Goal: Use online tool/utility: Utilize a website feature to perform a specific function

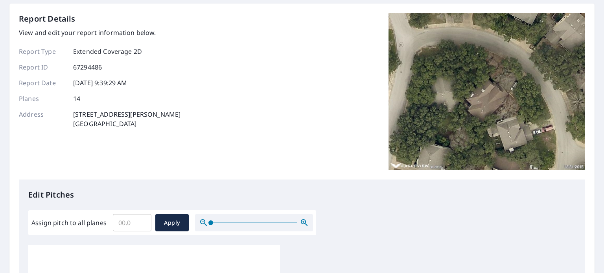
scroll to position [31, 0]
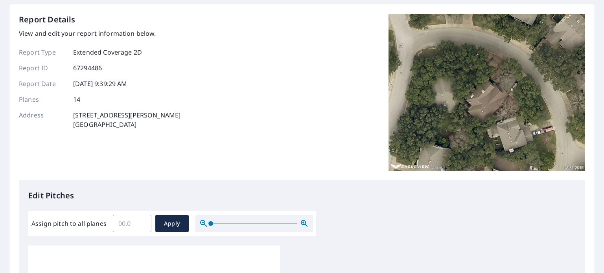
click at [132, 222] on input "Assign pitch to all planes" at bounding box center [132, 224] width 39 height 22
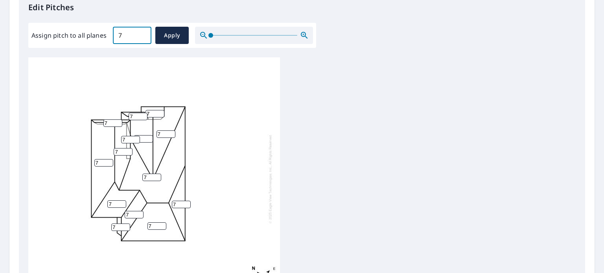
scroll to position [220, 0]
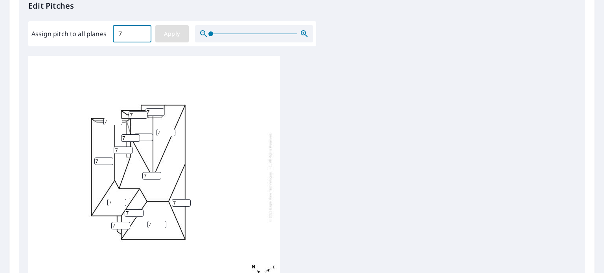
type input "7"
click at [177, 32] on span "Apply" at bounding box center [172, 34] width 21 height 10
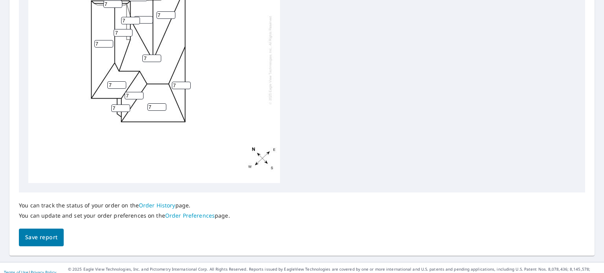
scroll to position [338, 0]
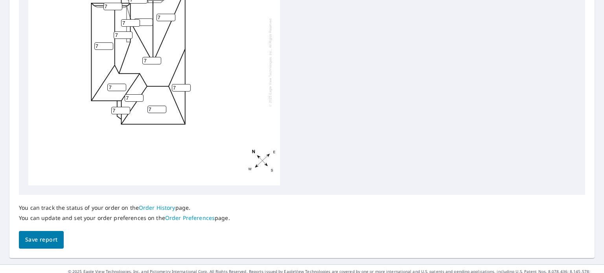
click at [99, 46] on input "7" at bounding box center [103, 45] width 19 height 7
type input "8"
click at [182, 86] on input "7" at bounding box center [181, 87] width 19 height 7
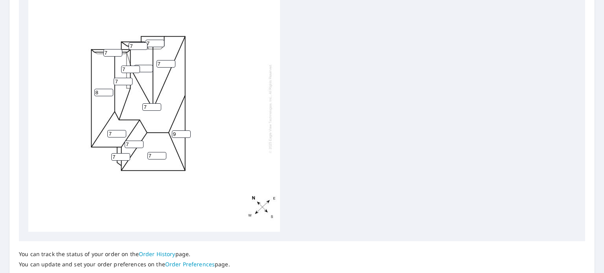
scroll to position [291, 0]
type input "9"
click at [120, 81] on input "7" at bounding box center [123, 81] width 19 height 7
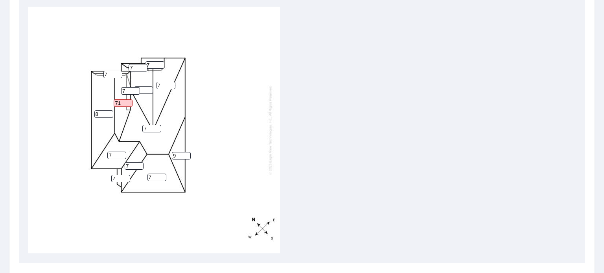
scroll to position [312, 0]
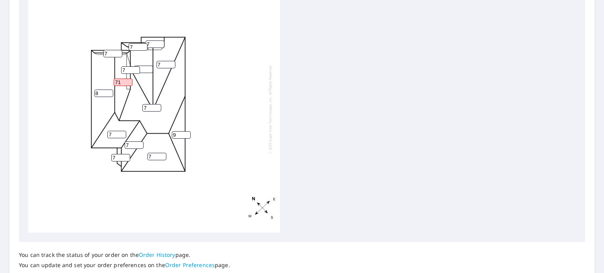
type input "7"
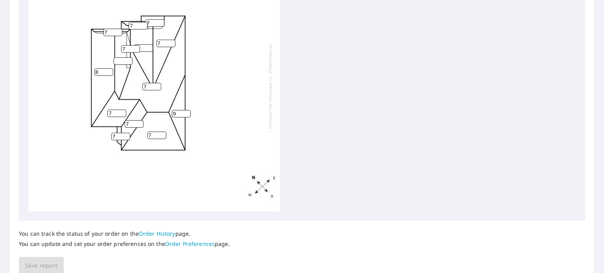
scroll to position [291, 0]
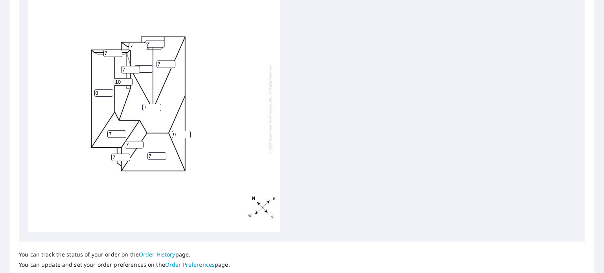
type input "10"
type input "8"
click at [148, 68] on input "8" at bounding box center [143, 68] width 19 height 7
type input "10"
click at [162, 61] on input "7" at bounding box center [165, 64] width 19 height 7
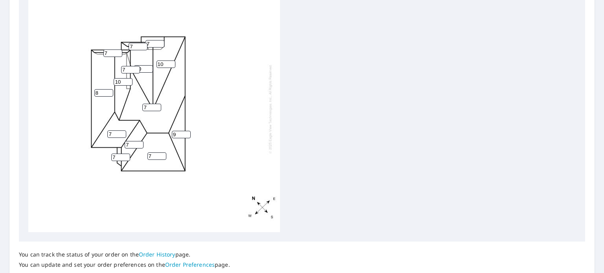
type input "10"
click at [178, 134] on input "9" at bounding box center [181, 134] width 19 height 7
type input "9"
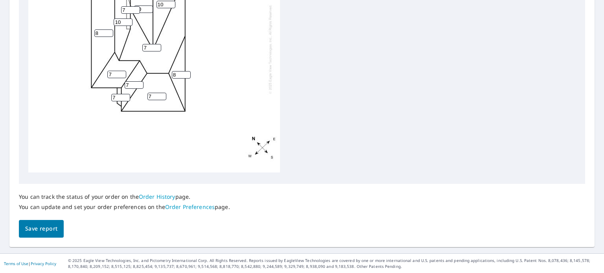
scroll to position [348, 0]
type input "8"
click at [38, 231] on span "Save report" at bounding box center [41, 230] width 32 height 10
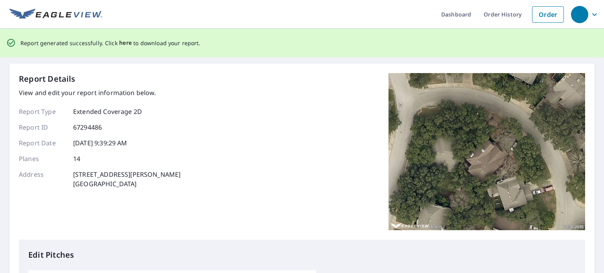
click at [121, 43] on span "here" at bounding box center [125, 43] width 13 height 10
